Goal: Use online tool/utility: Utilize a website feature to perform a specific function

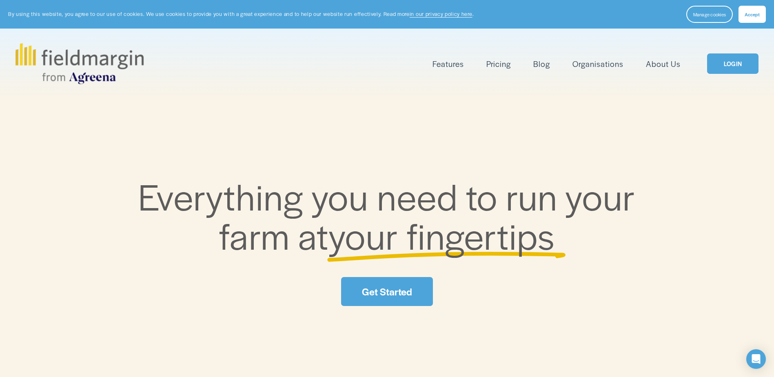
drag, startPoint x: 0, startPoint y: 0, endPoint x: 746, endPoint y: 60, distance: 748.6
click at [746, 60] on link "LOGIN" at bounding box center [732, 63] width 51 height 21
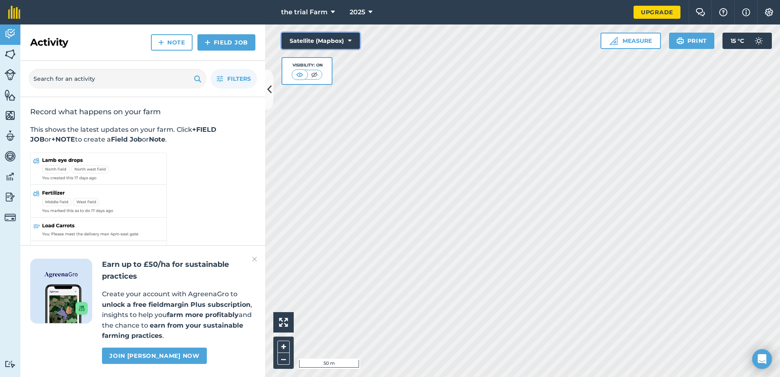
click at [346, 38] on button "Satellite (Mapbox)" at bounding box center [320, 41] width 78 height 16
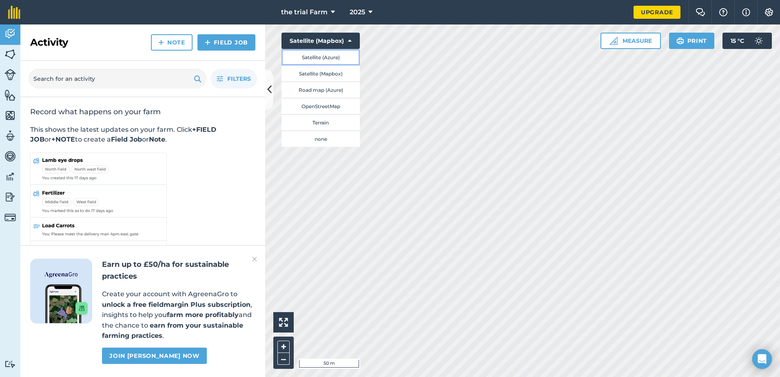
click at [347, 59] on button "Satellite (Azure)" at bounding box center [320, 57] width 78 height 16
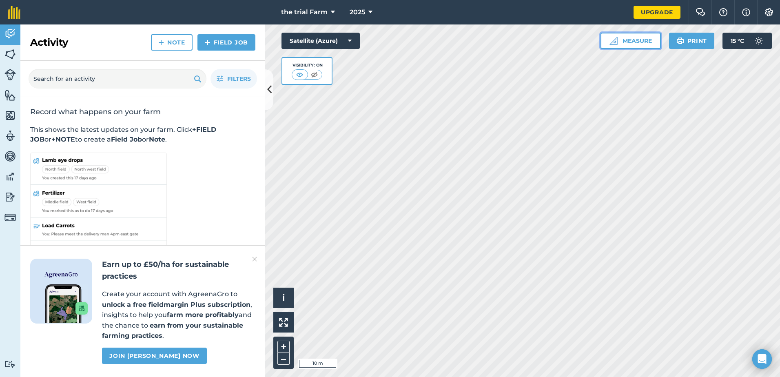
drag, startPoint x: 644, startPoint y: 43, endPoint x: 637, endPoint y: 46, distance: 7.5
click at [644, 43] on button "Measure" at bounding box center [630, 41] width 60 height 16
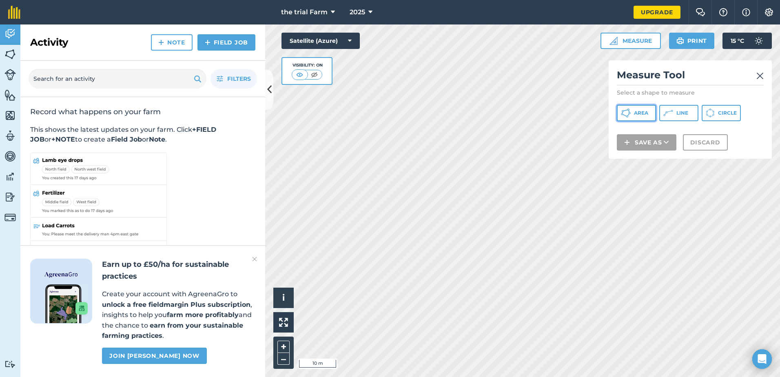
click at [644, 116] on button "Area" at bounding box center [636, 113] width 39 height 16
click at [760, 77] on img at bounding box center [759, 76] width 7 height 10
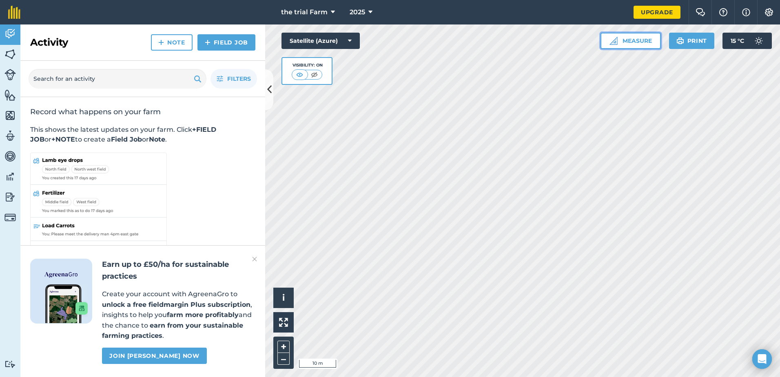
drag, startPoint x: 635, startPoint y: 33, endPoint x: 637, endPoint y: 40, distance: 7.7
click at [635, 33] on button "Measure" at bounding box center [630, 41] width 60 height 16
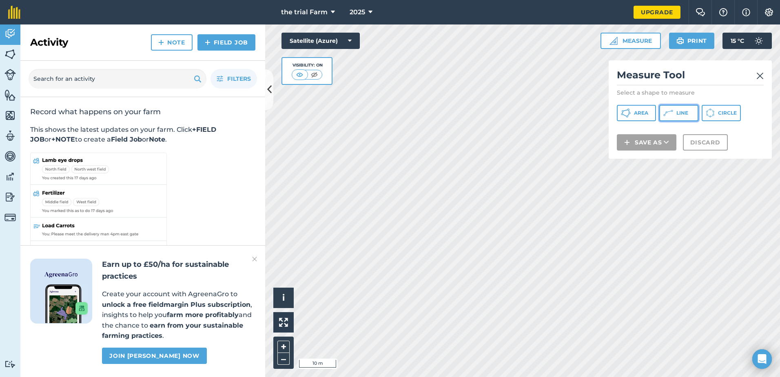
drag, startPoint x: 672, startPoint y: 112, endPoint x: 638, endPoint y: 113, distance: 34.3
click at [672, 113] on icon at bounding box center [668, 113] width 10 height 10
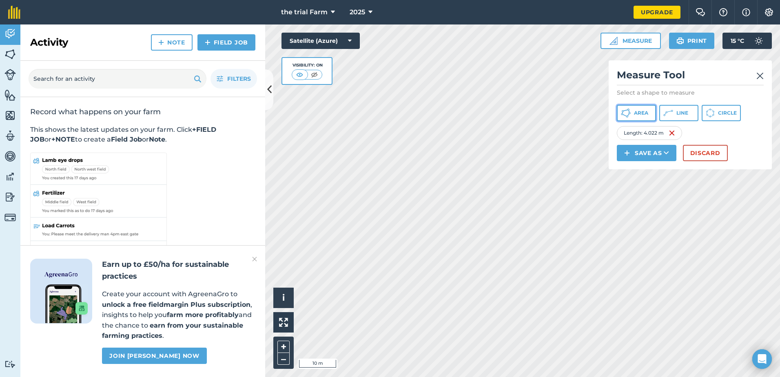
click at [652, 113] on button "Area" at bounding box center [636, 113] width 39 height 16
click at [708, 153] on button "Discard" at bounding box center [705, 153] width 45 height 16
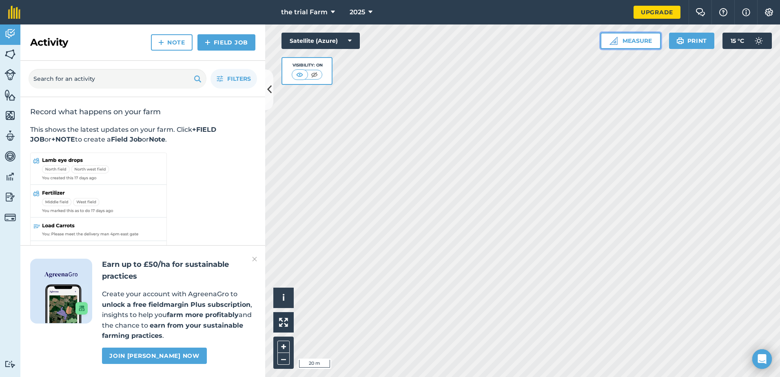
click at [644, 43] on button "Measure" at bounding box center [630, 41] width 60 height 16
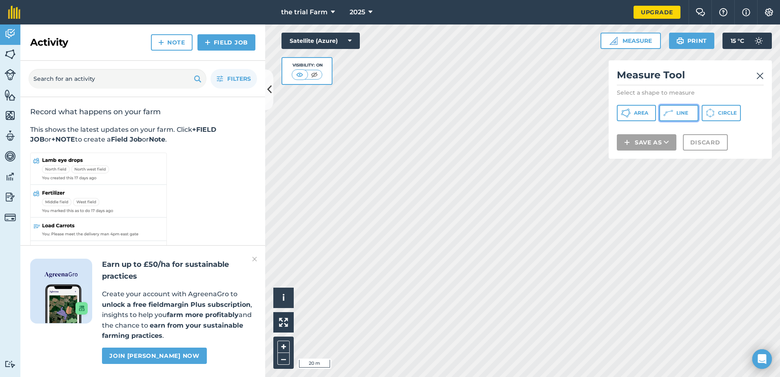
click at [681, 117] on button "Line" at bounding box center [678, 113] width 39 height 16
click at [761, 74] on img at bounding box center [759, 76] width 7 height 10
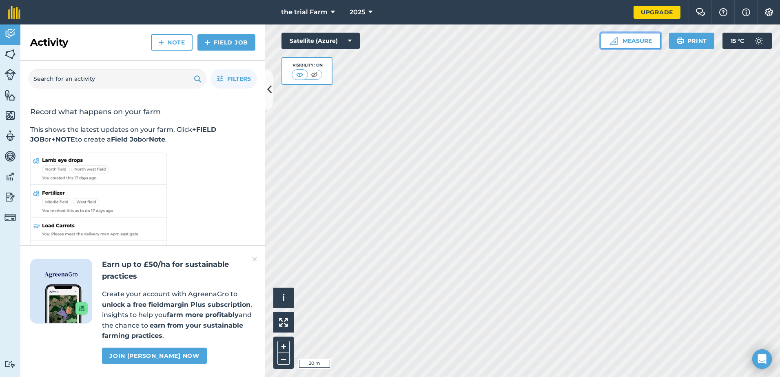
click at [641, 42] on button "Measure" at bounding box center [630, 41] width 60 height 16
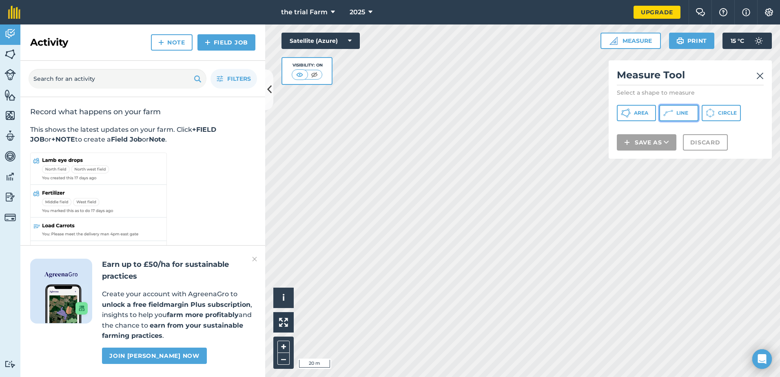
click at [679, 114] on span "Line" at bounding box center [682, 113] width 12 height 7
click at [628, 116] on icon at bounding box center [627, 116] width 2 height 2
click at [759, 73] on img at bounding box center [759, 76] width 7 height 10
